Goal: Transaction & Acquisition: Download file/media

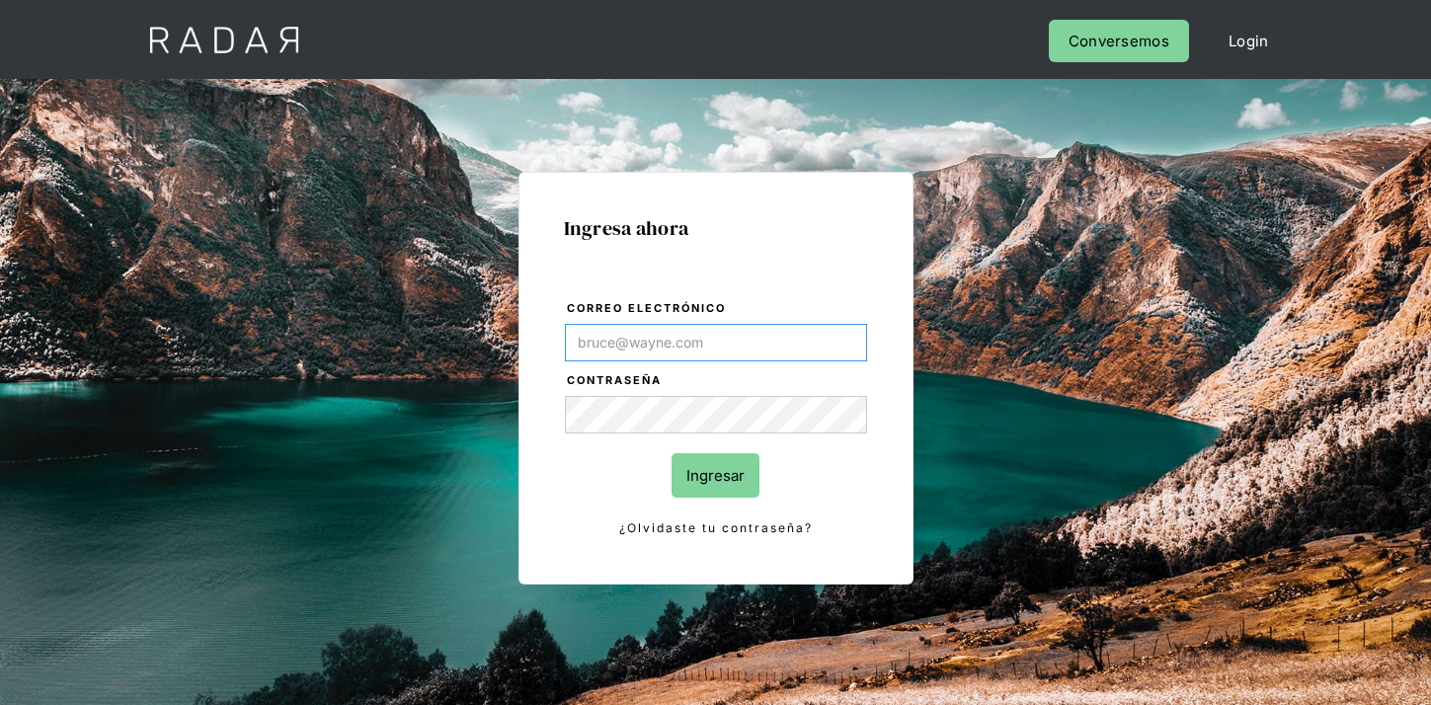
paste input "[EMAIL_ADDRESS][DOMAIN_NAME]"
type input "[EMAIL_ADDRESS][DOMAIN_NAME]"
click at [740, 476] on input "Ingresar" at bounding box center [715, 475] width 88 height 44
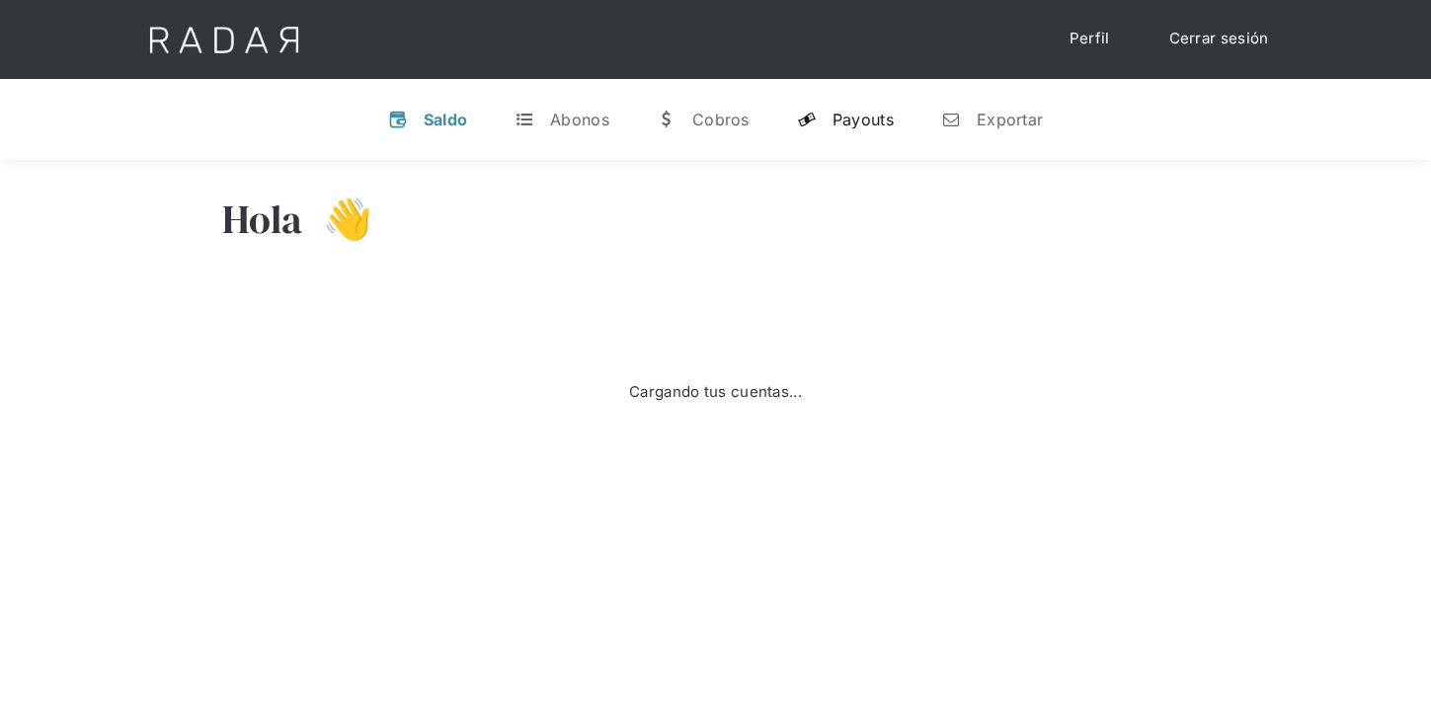
click at [852, 119] on div "Payouts" at bounding box center [862, 120] width 61 height 20
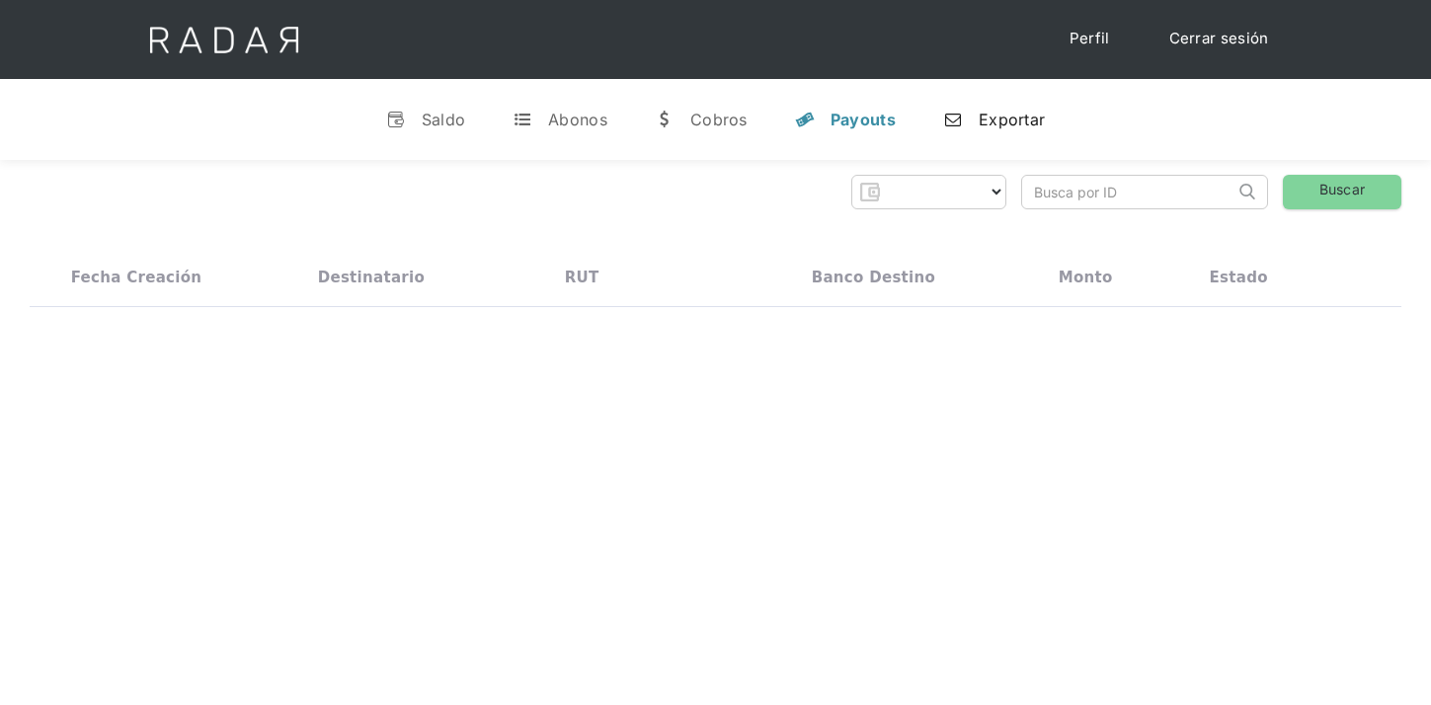
click at [1013, 136] on link "n Exportar" at bounding box center [993, 119] width 133 height 51
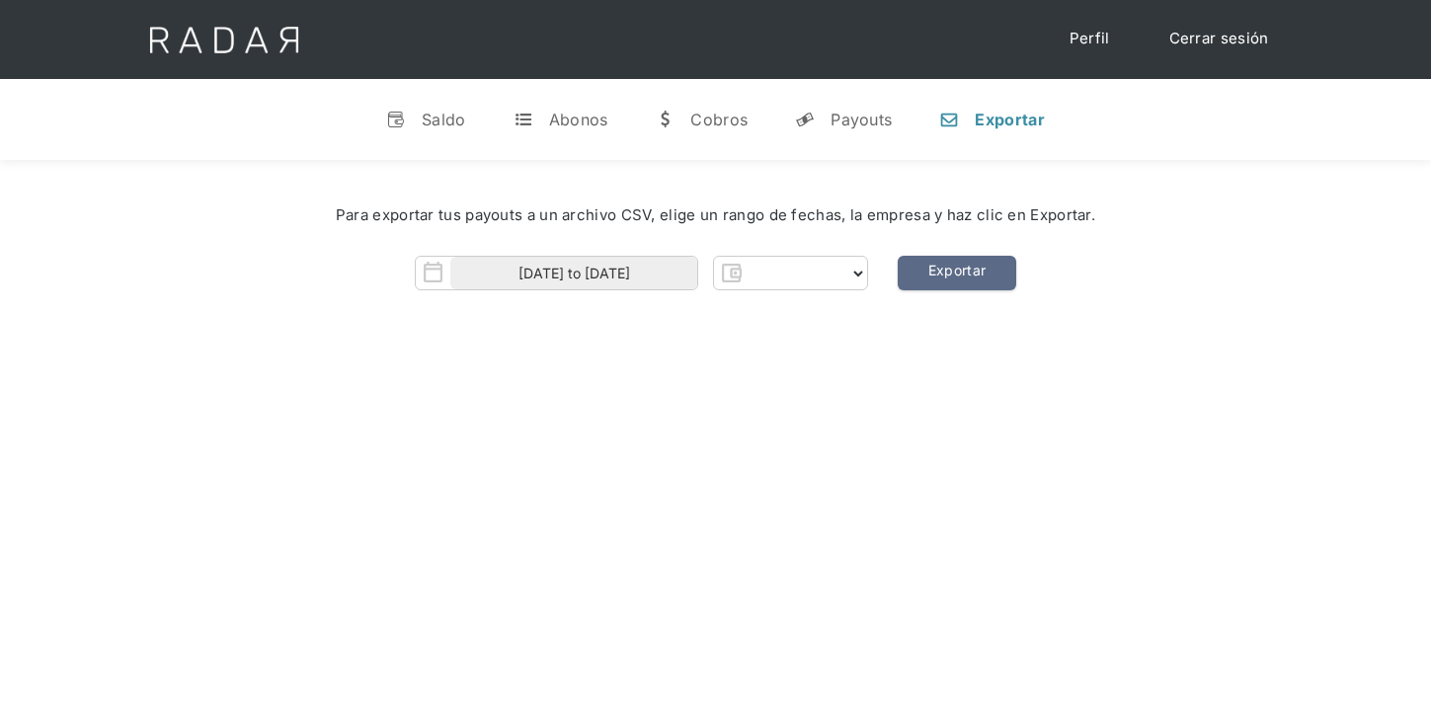
select select "clpro"
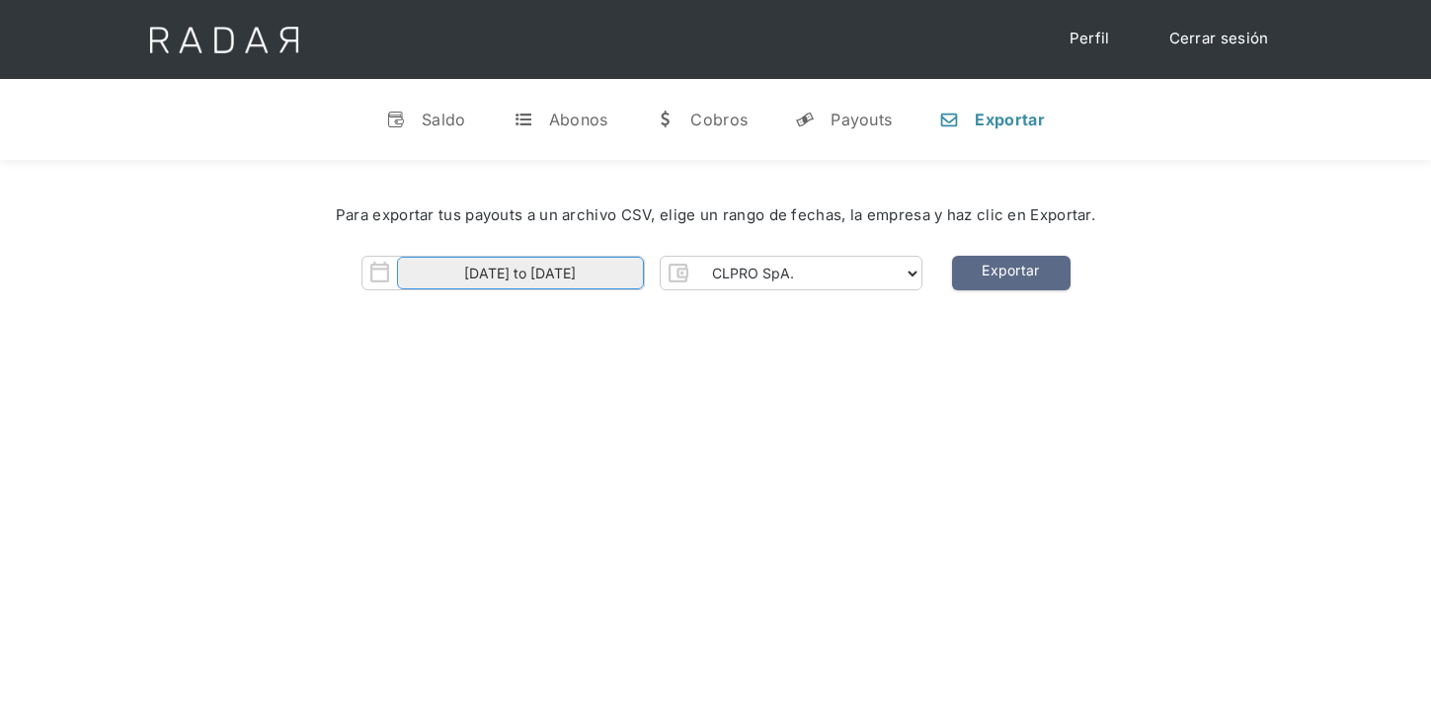
click at [603, 272] on input "[DATE] to [DATE]" at bounding box center [520, 273] width 247 height 33
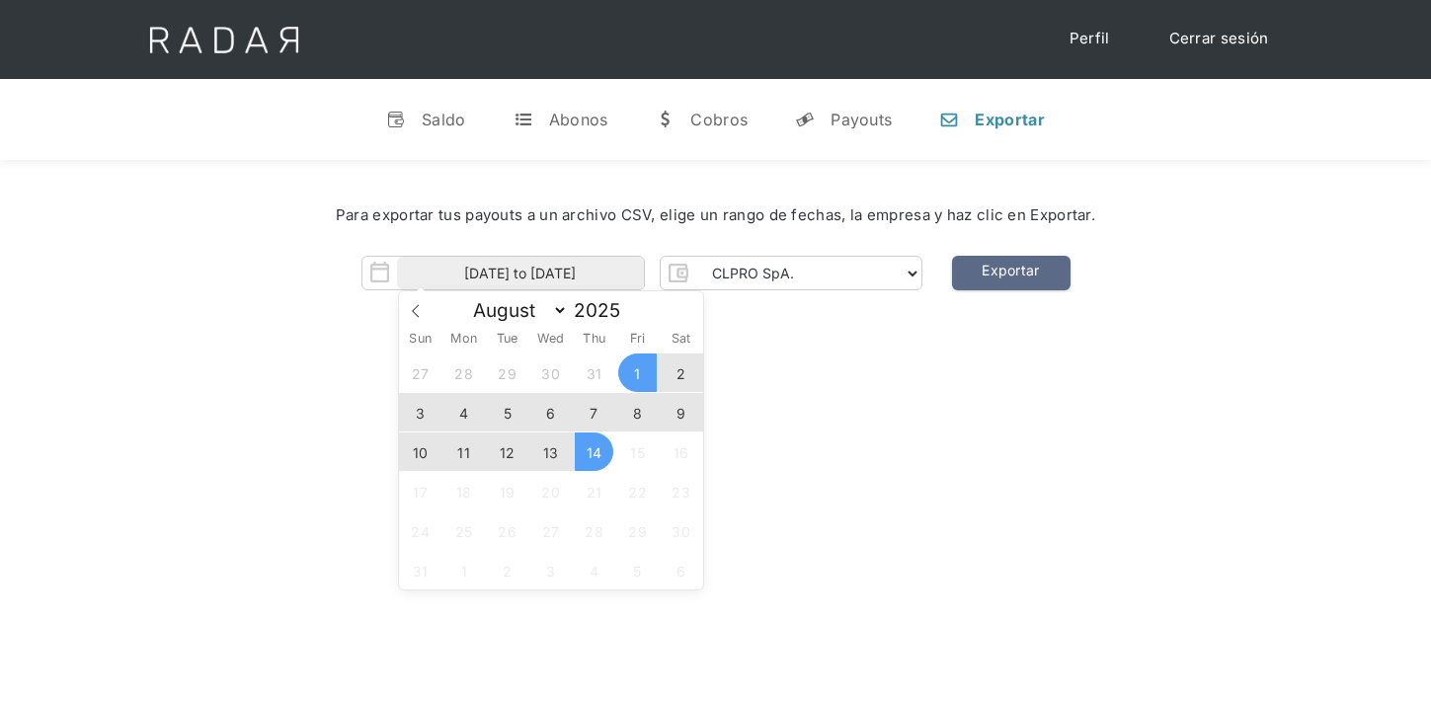
click at [549, 457] on span "13" at bounding box center [550, 452] width 39 height 39
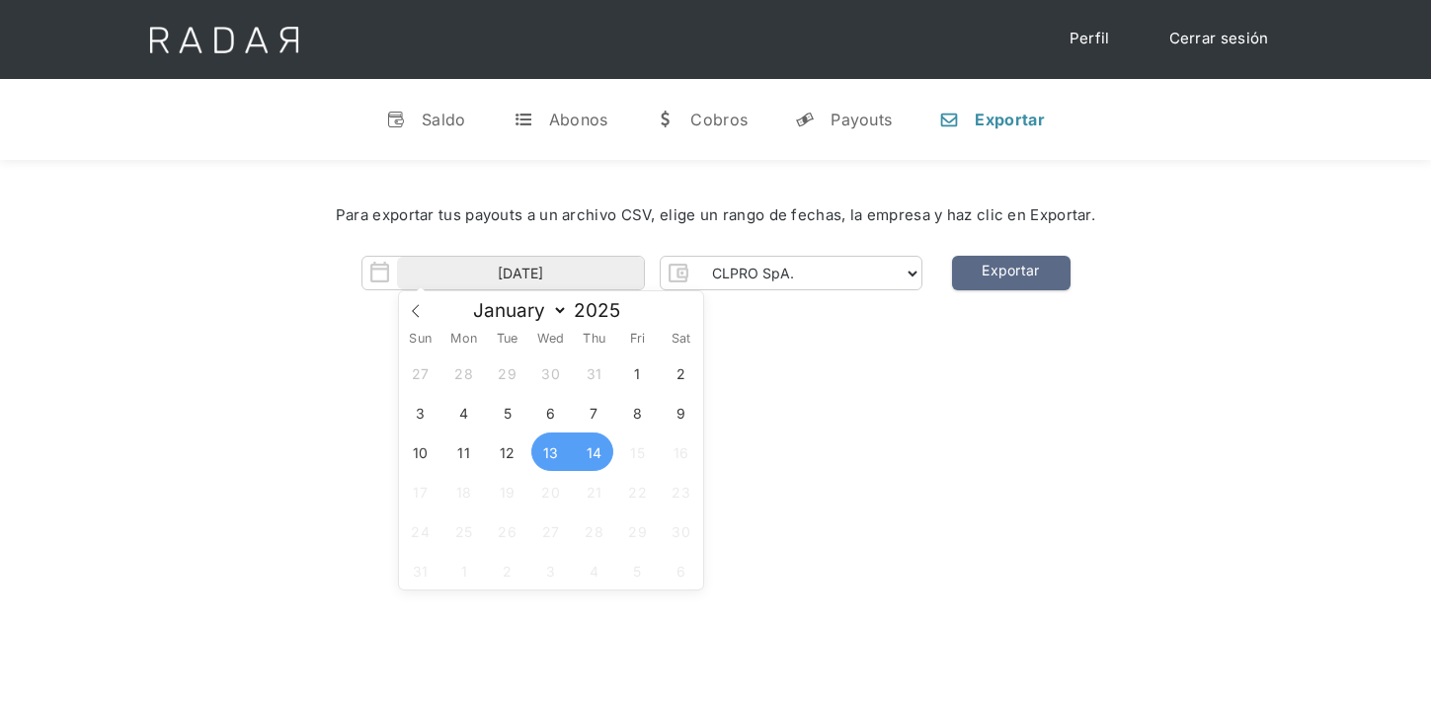
click at [588, 457] on span "14" at bounding box center [594, 452] width 39 height 39
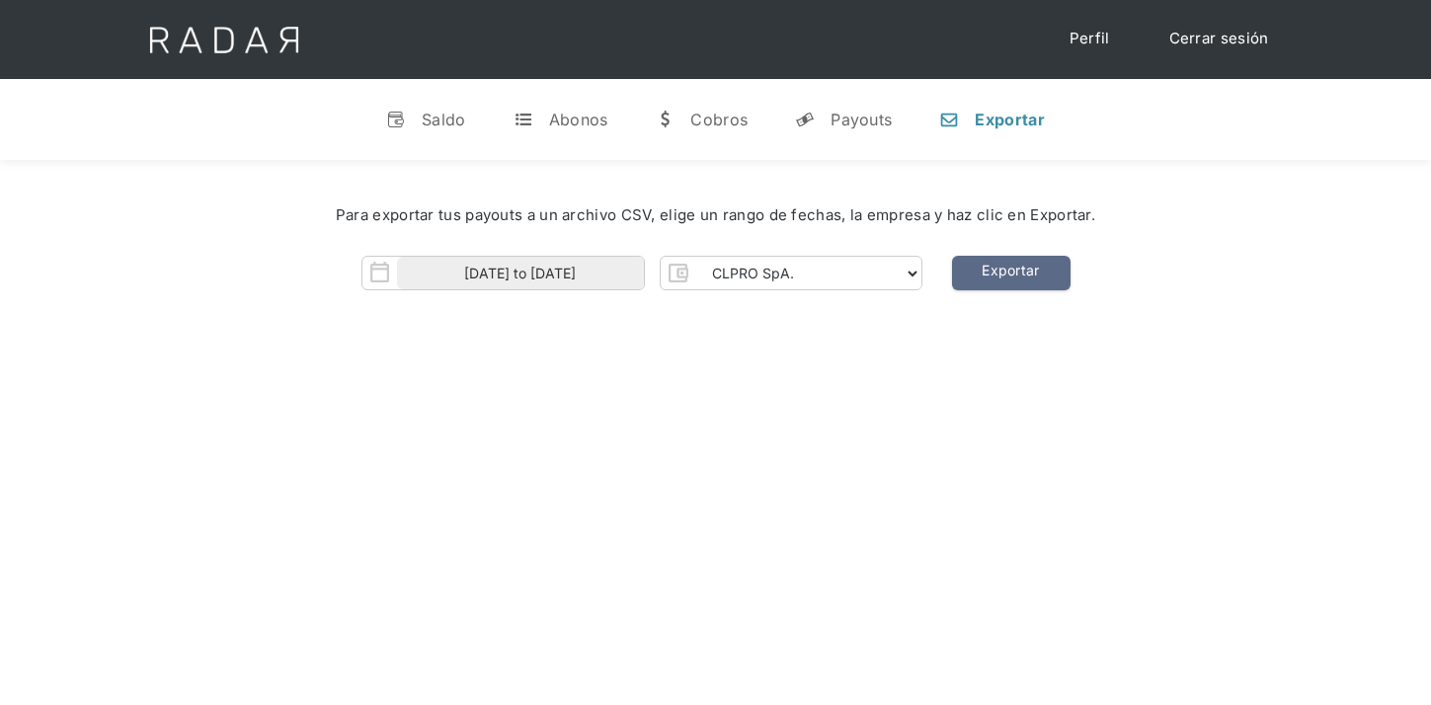
click at [600, 302] on div "Para exportar tus payouts a un archivo CSV, elige un rango de fechas, la empres…" at bounding box center [715, 253] width 1431 height 186
click at [609, 275] on input "[DATE] to [DATE]" at bounding box center [520, 273] width 247 height 33
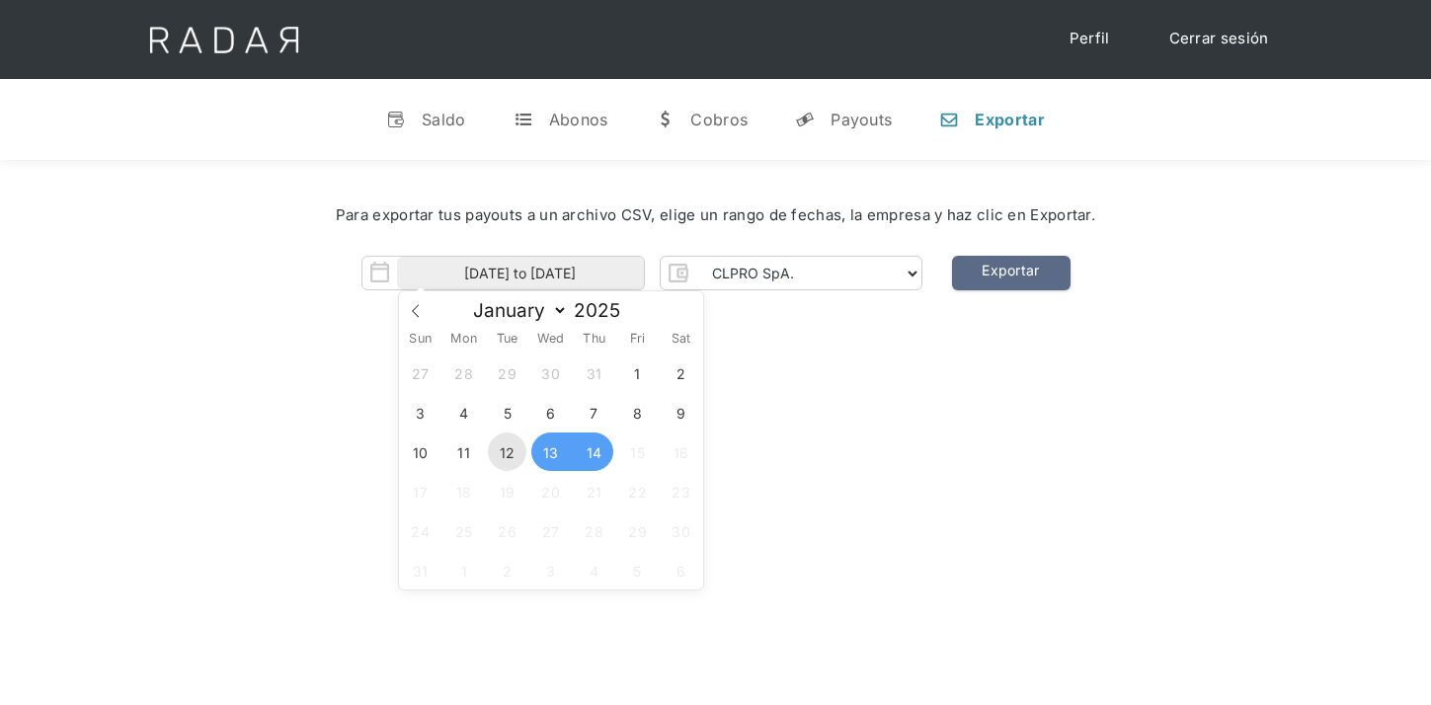
click at [515, 446] on span "12" at bounding box center [507, 452] width 39 height 39
click at [546, 447] on span "13" at bounding box center [550, 452] width 39 height 39
type input "[DATE] to [DATE]"
click at [784, 434] on div "[PERSON_NAME] 👋 Cargando tus cuentas... Nombre de la empresa • [GEOGRAPHIC_DATA…" at bounding box center [715, 512] width 1431 height 705
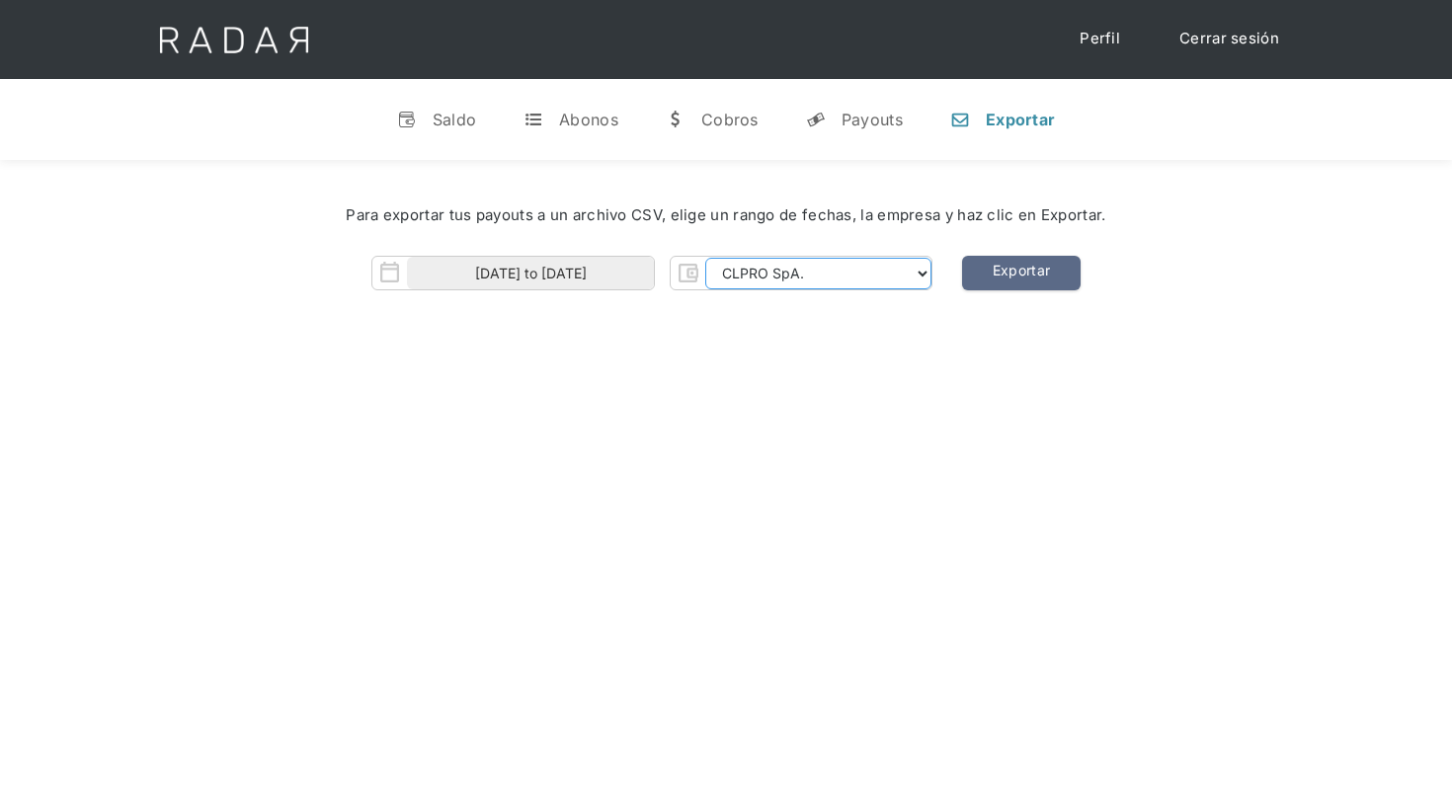
click at [745, 264] on select "CLPRO SpA. [PERSON_NAME] SpA. Urigol SpA. Bysolutions SpA. Clmax SpA. Andes Pay…" at bounding box center [818, 274] width 226 height 32
select select "clpro-rt"
click at [1035, 280] on link "Exportar" at bounding box center [1021, 273] width 118 height 35
